Goal: Transaction & Acquisition: Purchase product/service

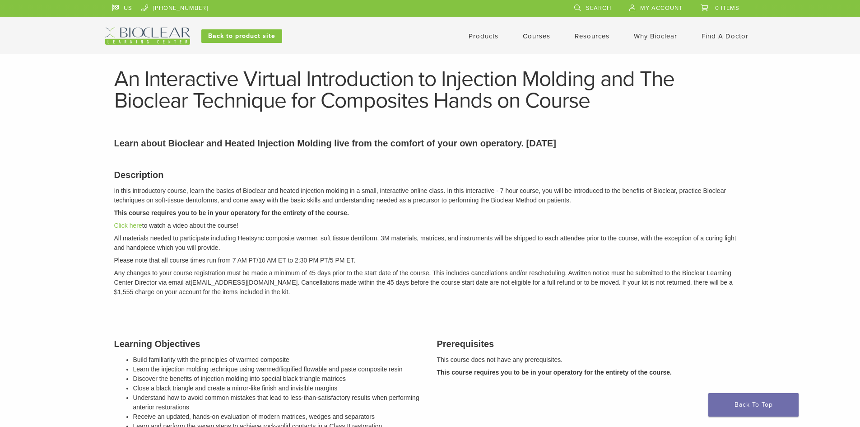
click at [543, 35] on link "Courses" at bounding box center [537, 36] width 28 height 8
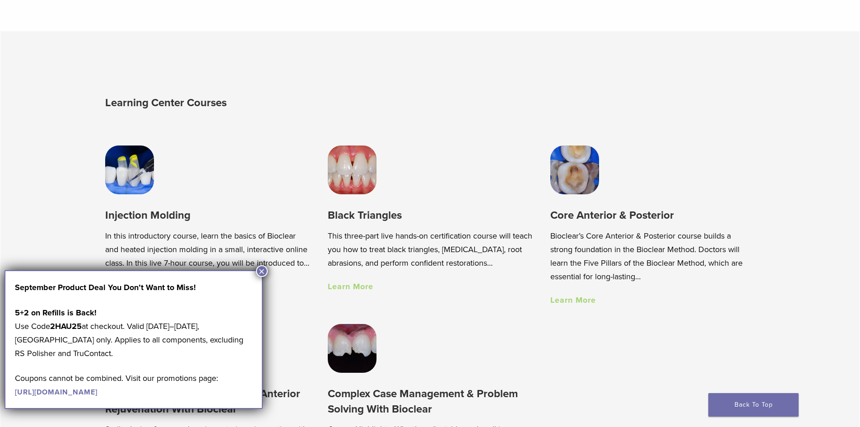
scroll to position [632, 0]
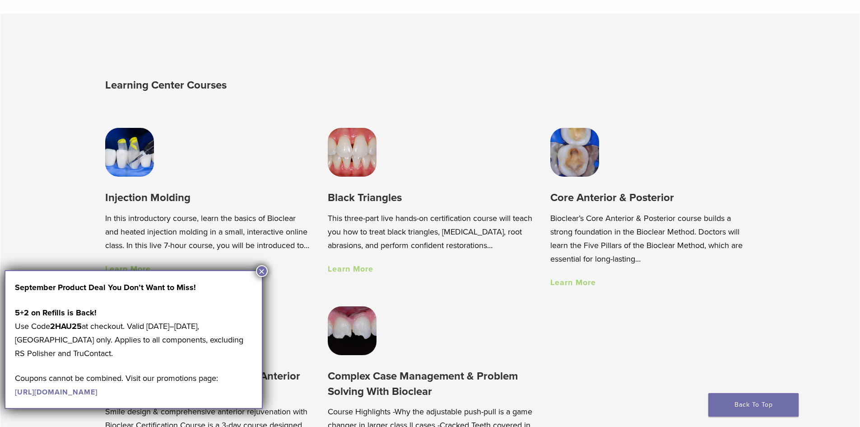
click at [265, 271] on button "×" at bounding box center [262, 271] width 12 height 12
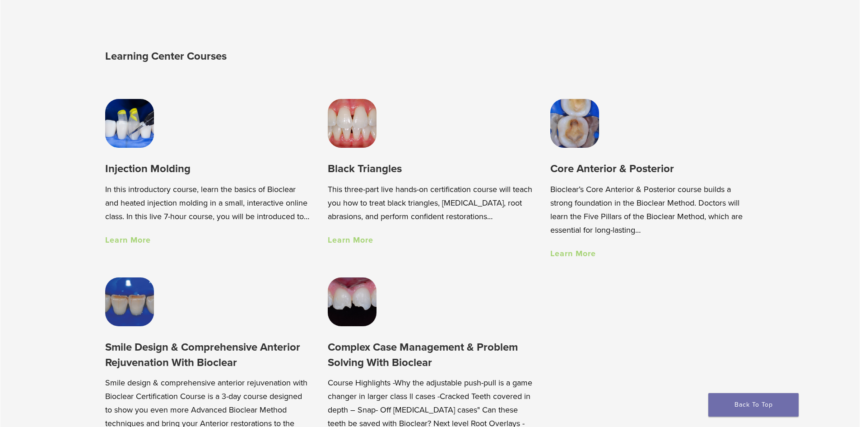
scroll to position [677, 0]
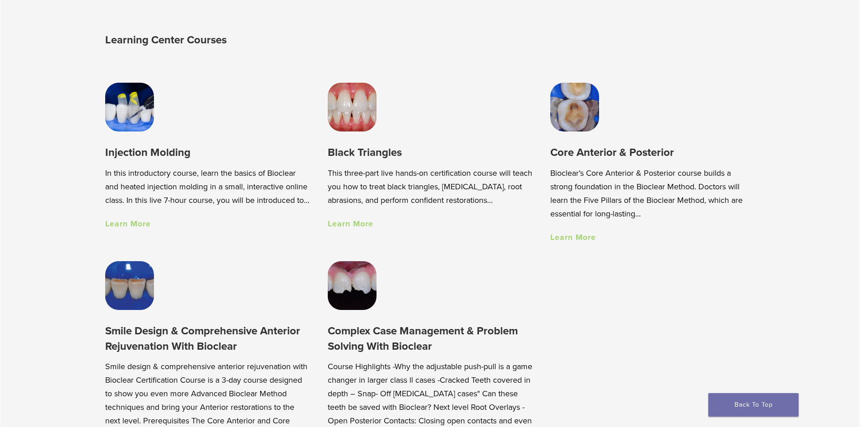
click at [348, 228] on link "Learn More" at bounding box center [351, 224] width 46 height 10
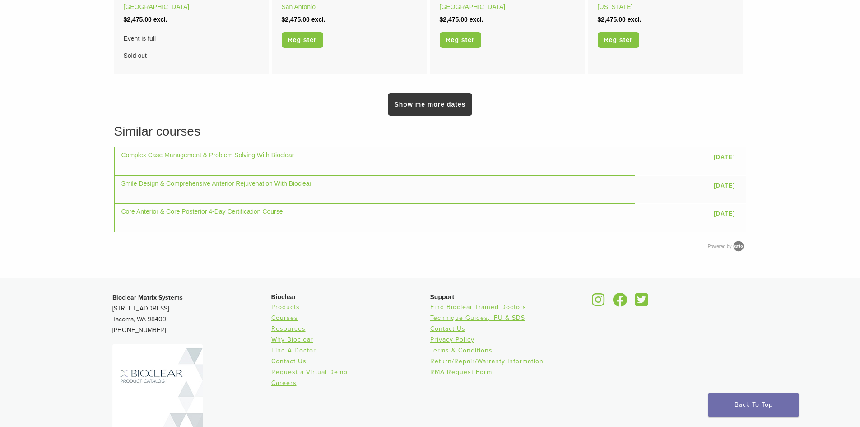
scroll to position [497, 0]
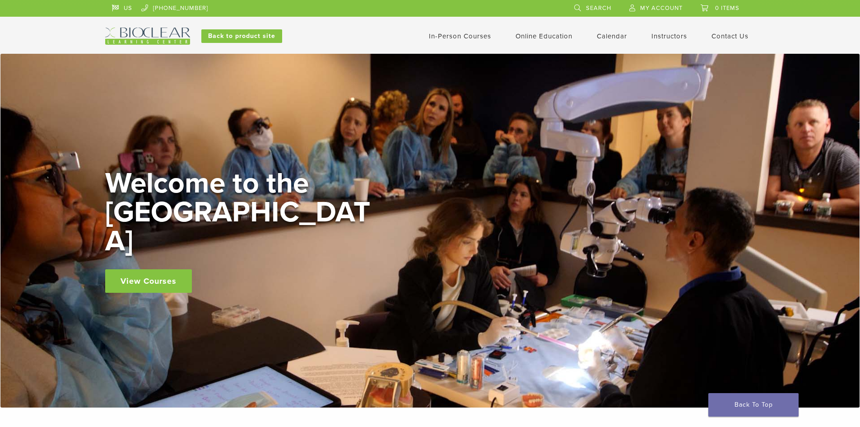
scroll to position [677, 0]
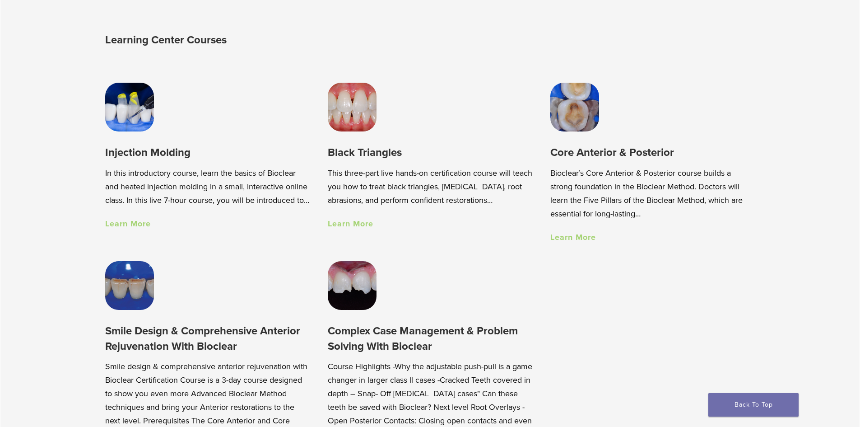
click at [141, 229] on link "Learn More" at bounding box center [128, 224] width 46 height 10
click at [590, 159] on h3 "Core Anterior & Posterior" at bounding box center [653, 152] width 205 height 15
click at [587, 238] on link "Learn More" at bounding box center [574, 237] width 46 height 10
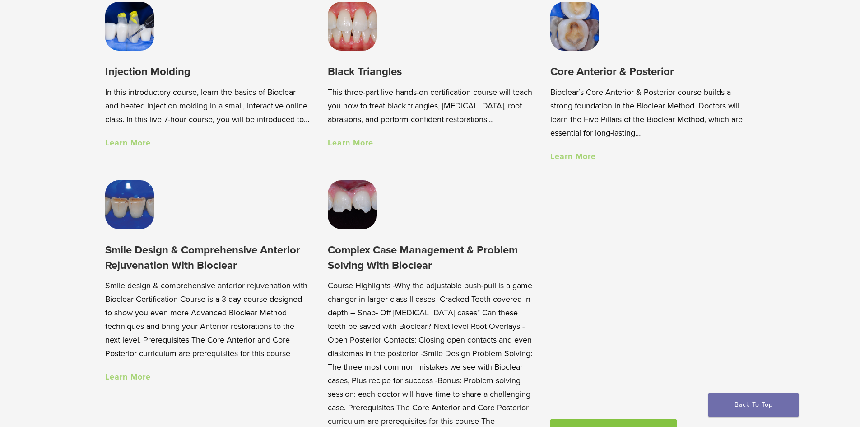
scroll to position [813, 0]
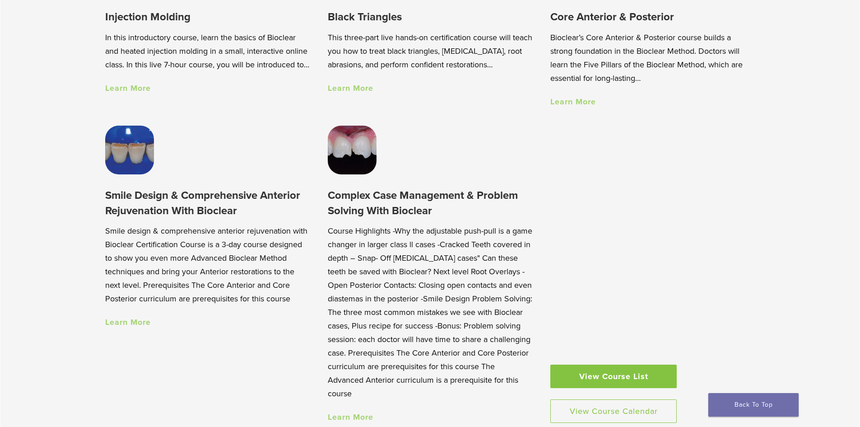
click at [361, 160] on img at bounding box center [352, 150] width 49 height 49
click at [612, 382] on link "View Course List" at bounding box center [614, 375] width 126 height 23
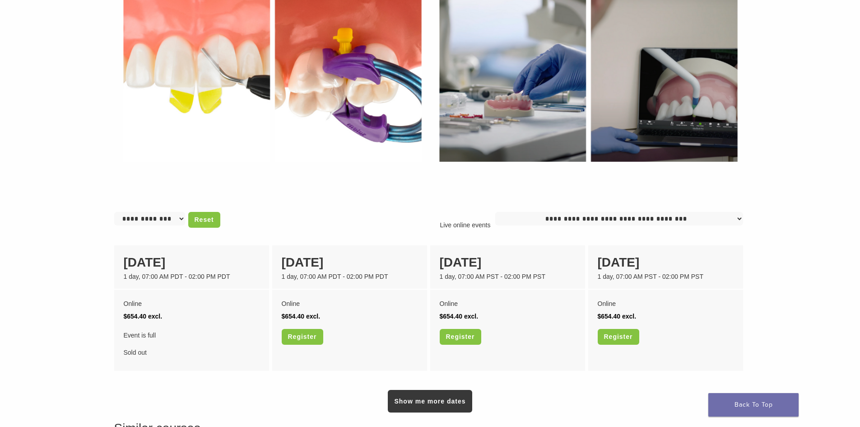
scroll to position [542, 0]
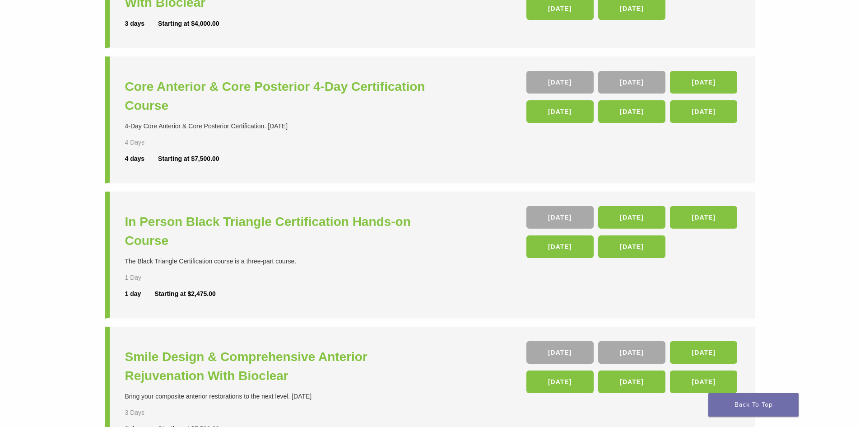
scroll to position [135, 0]
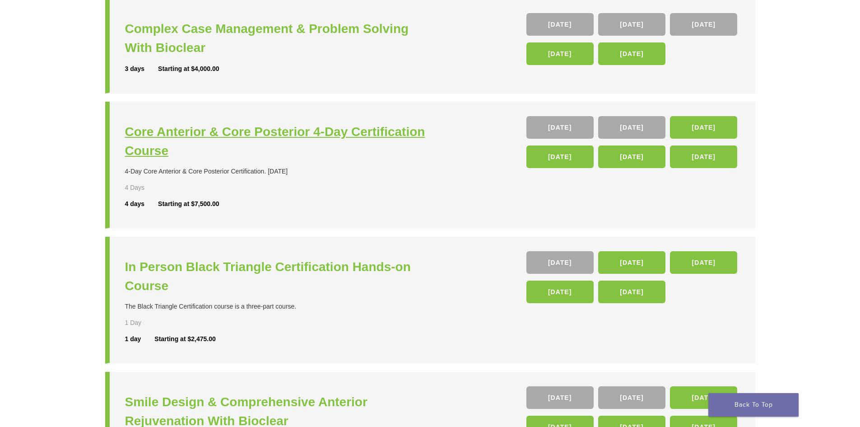
click at [336, 133] on h3 "Core Anterior & Core Posterior 4-Day Certification Course" at bounding box center [279, 141] width 308 height 38
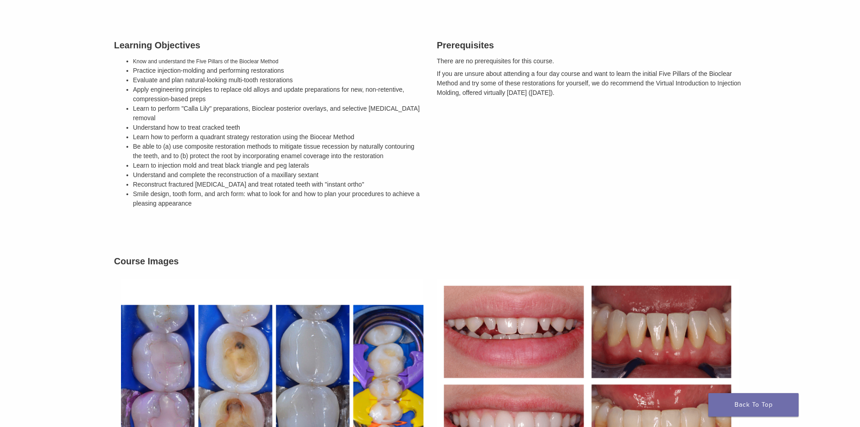
scroll to position [271, 0]
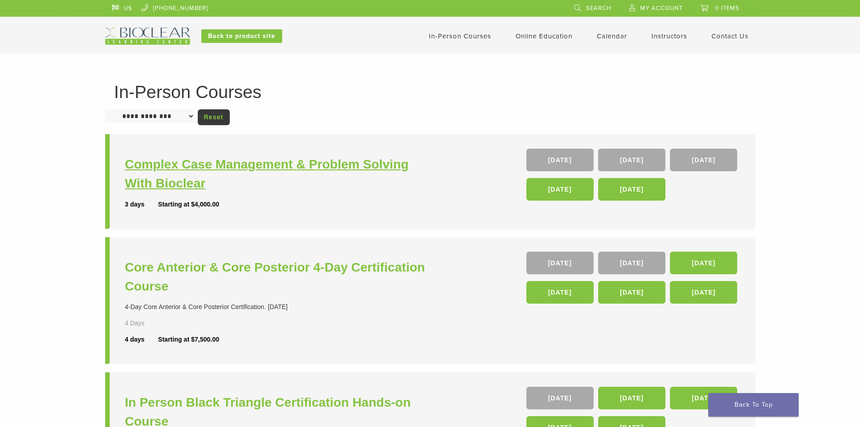
click at [340, 166] on h3 "Complex Case Management & Problem Solving With Bioclear" at bounding box center [279, 174] width 308 height 38
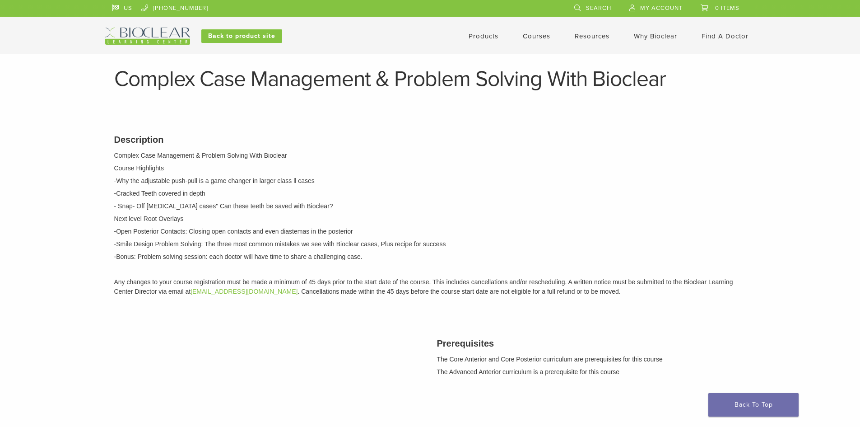
click at [481, 38] on link "Products" at bounding box center [484, 36] width 30 height 8
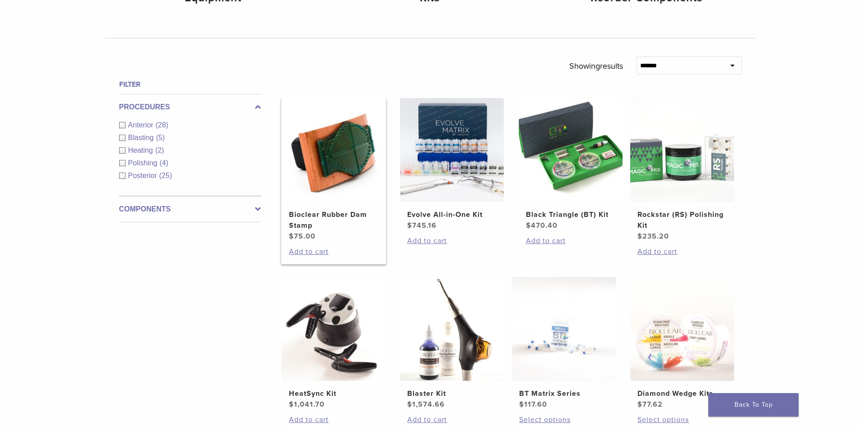
scroll to position [316, 0]
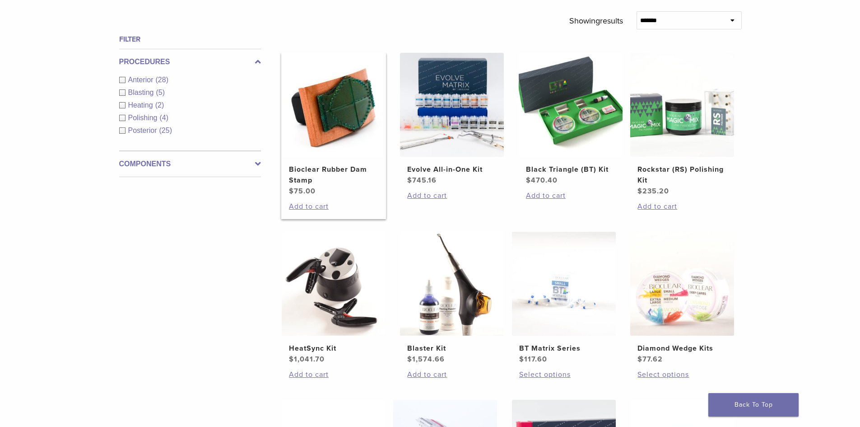
click at [351, 131] on img at bounding box center [334, 105] width 104 height 104
click at [343, 98] on img at bounding box center [334, 105] width 104 height 104
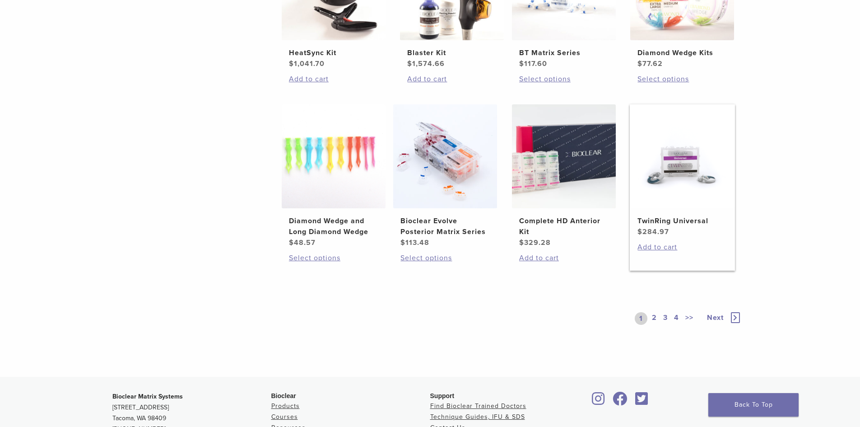
scroll to position [632, 0]
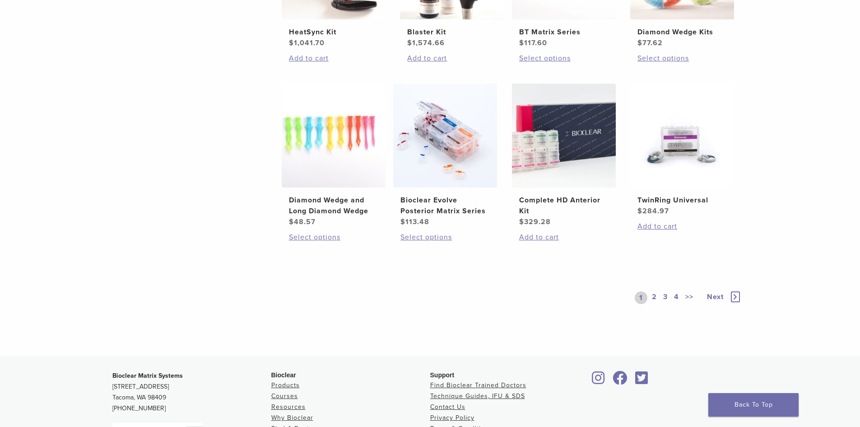
click at [719, 297] on span "Next" at bounding box center [715, 296] width 17 height 9
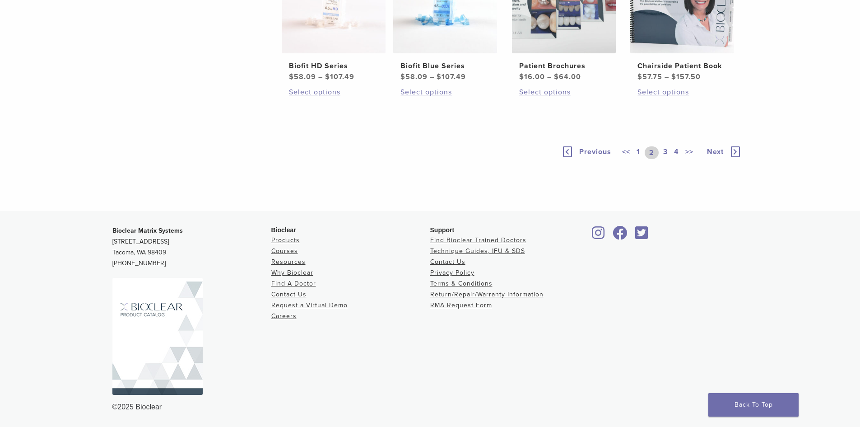
scroll to position [768, 0]
click at [735, 157] on icon at bounding box center [735, 151] width 9 height 11
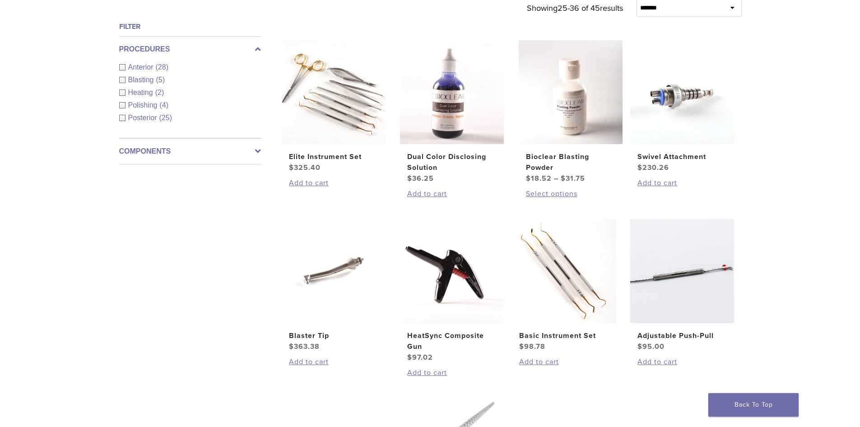
scroll to position [361, 0]
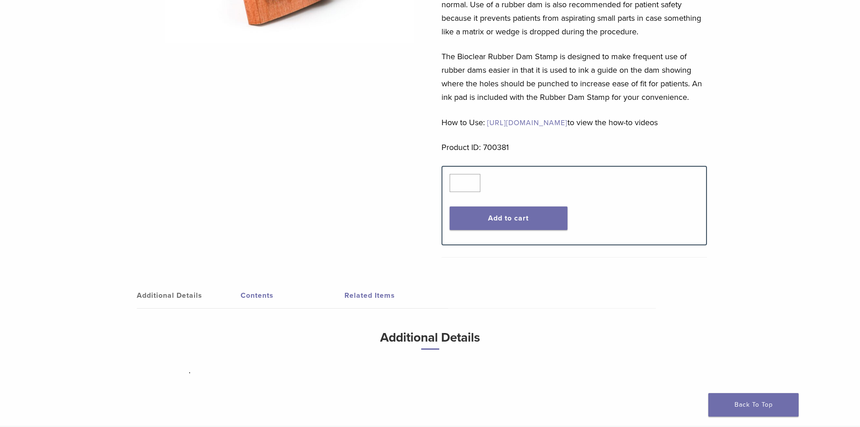
scroll to position [181, 0]
